Goal: Task Accomplishment & Management: Manage account settings

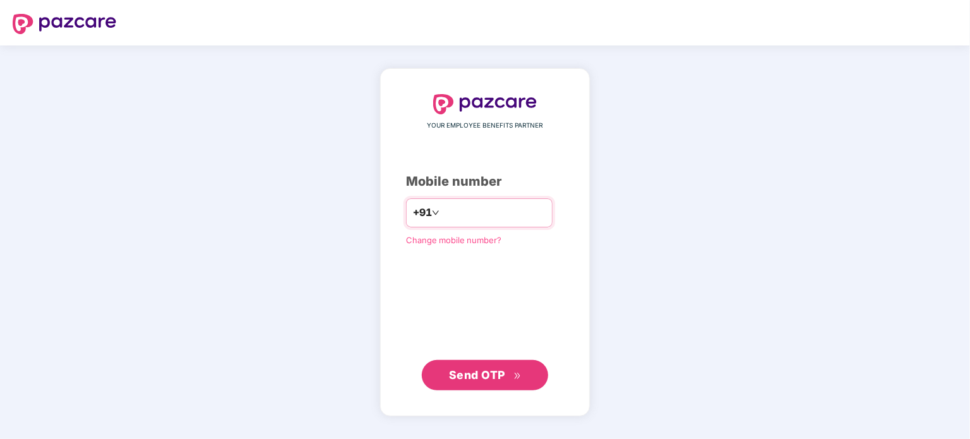
type input "**********"
click at [485, 371] on span "Send OTP" at bounding box center [477, 374] width 56 height 13
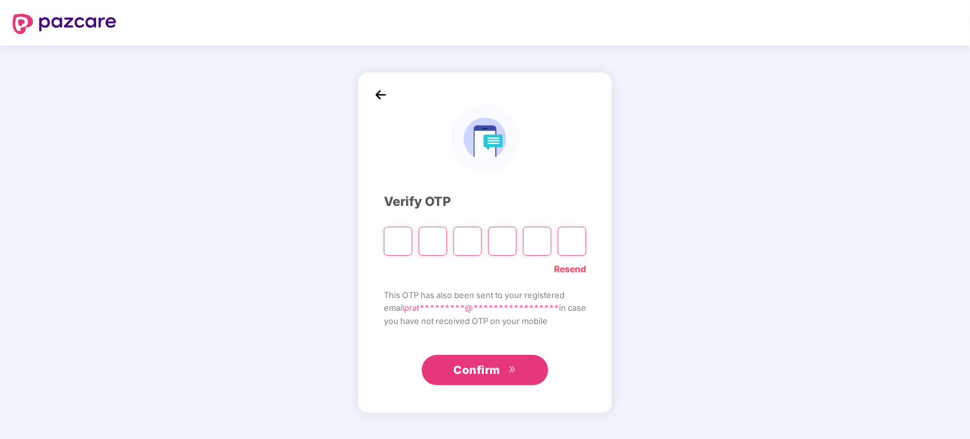
type input "*"
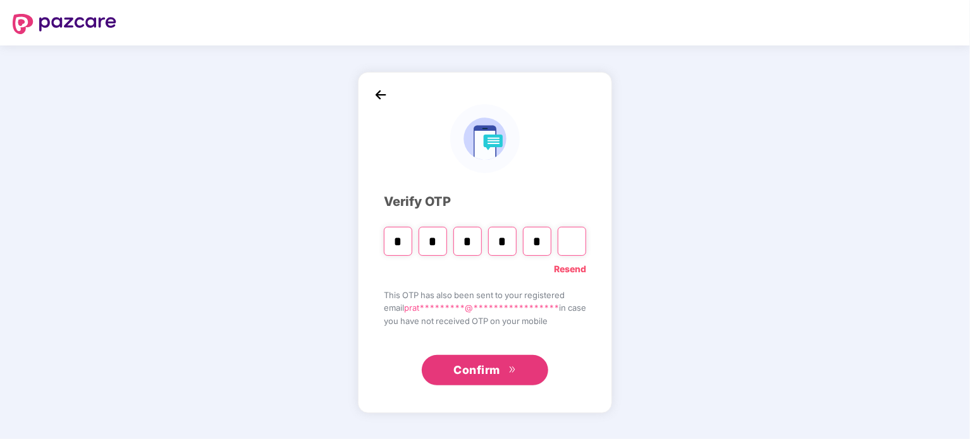
type input "*"
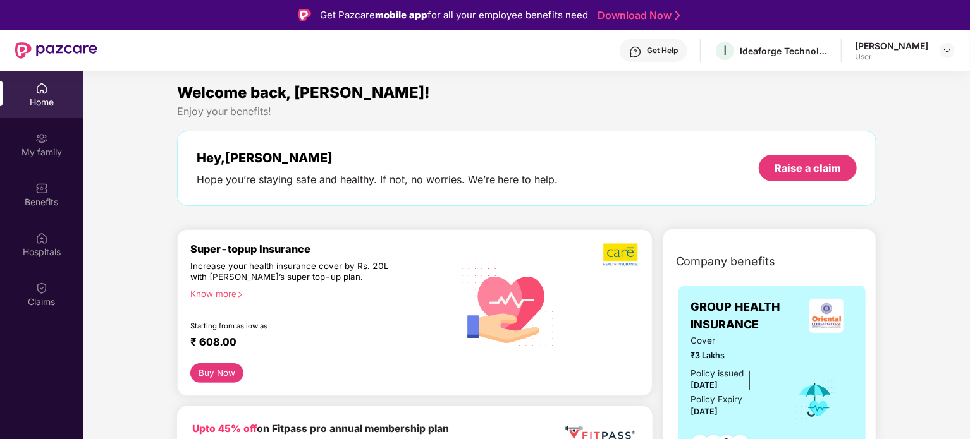
click at [893, 49] on div "[PERSON_NAME]" at bounding box center [891, 46] width 73 height 12
click at [947, 52] on img at bounding box center [947, 51] width 10 height 10
click at [665, 113] on div "Enjoy your benefits!" at bounding box center [527, 111] width 700 height 13
click at [43, 159] on div "My family" at bounding box center [41, 144] width 83 height 47
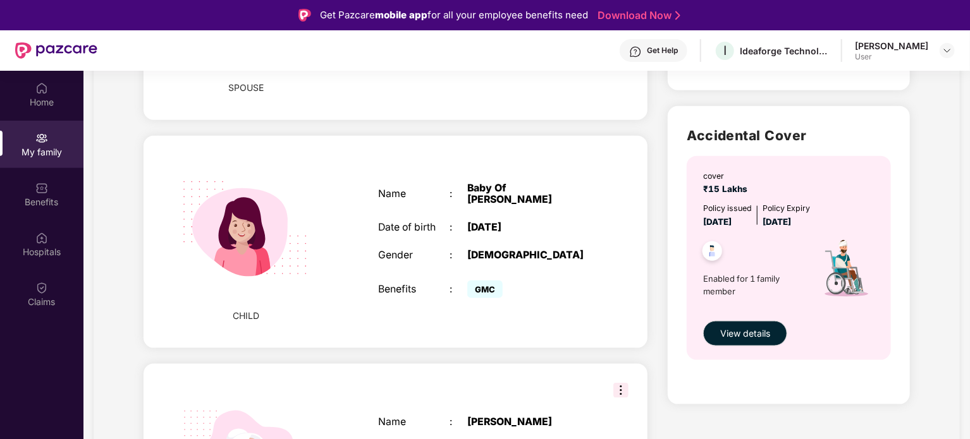
click at [939, 310] on div "My family Add Family Member New member can be added to the policy within 30 day…" at bounding box center [527, 7] width 866 height 1199
click at [931, 291] on div "My family Add Family Member New member can be added to the policy within 30 day…" at bounding box center [527, 7] width 866 height 1199
click at [946, 231] on div "My family Add Family Member New member can be added to the policy within 30 day…" at bounding box center [527, 7] width 866 height 1199
